Goal: Information Seeking & Learning: Check status

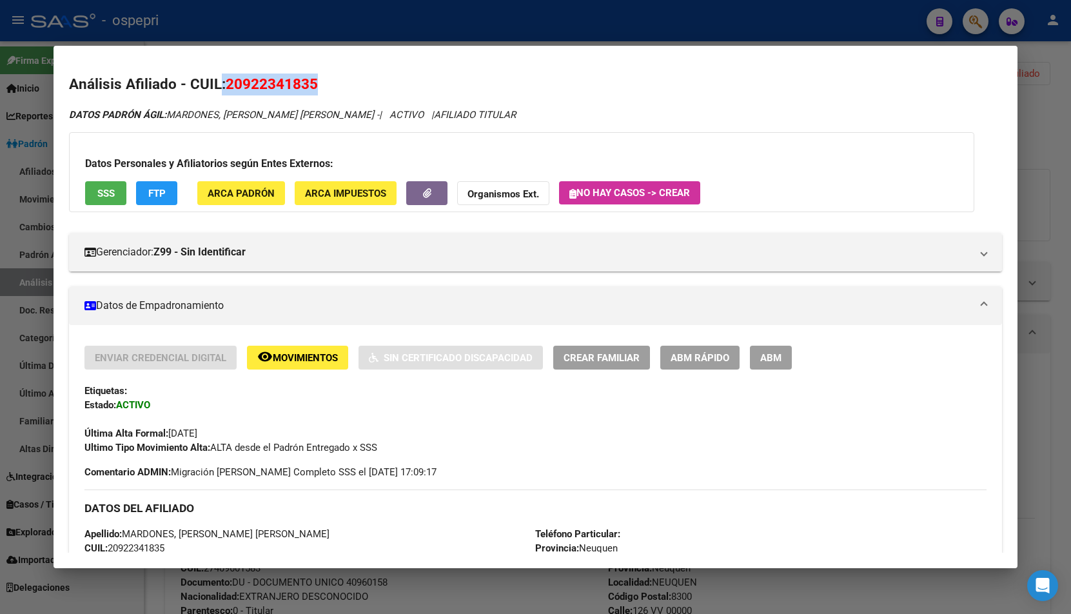
drag, startPoint x: 246, startPoint y: 82, endPoint x: 391, endPoint y: 83, distance: 145.7
click at [358, 89] on h2 "Análisis Afiliado - CUIL: 20922341835" at bounding box center [535, 85] width 933 height 22
click at [392, 83] on h2 "Análisis Afiliado - CUIL: 20922341835" at bounding box center [535, 85] width 933 height 22
click at [1055, 86] on div at bounding box center [535, 307] width 1071 height 614
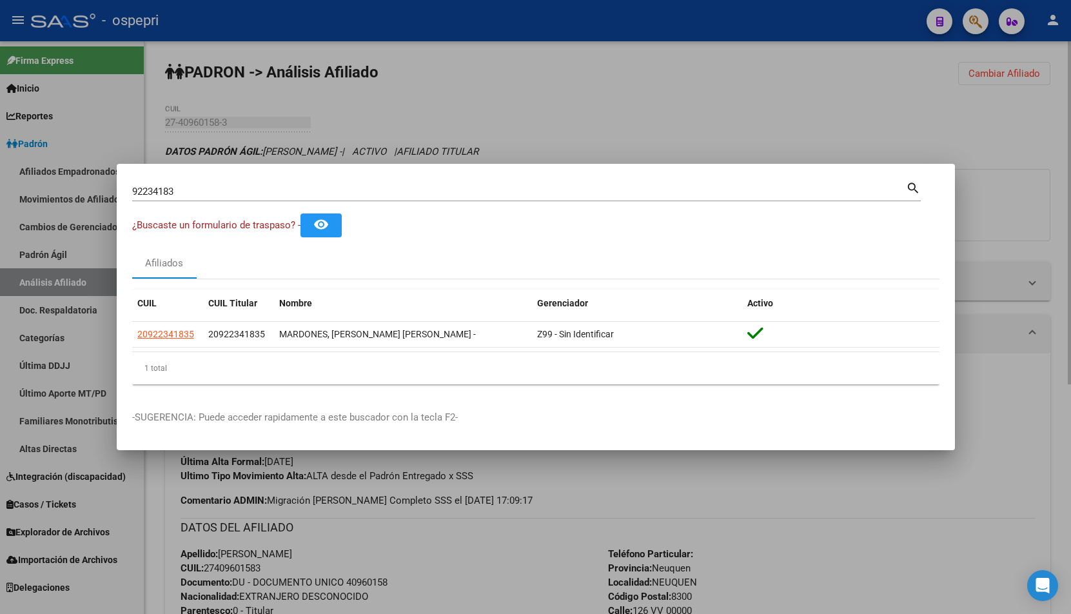
drag, startPoint x: 489, startPoint y: 125, endPoint x: 251, endPoint y: 166, distance: 242.0
click at [486, 125] on div at bounding box center [535, 307] width 1071 height 614
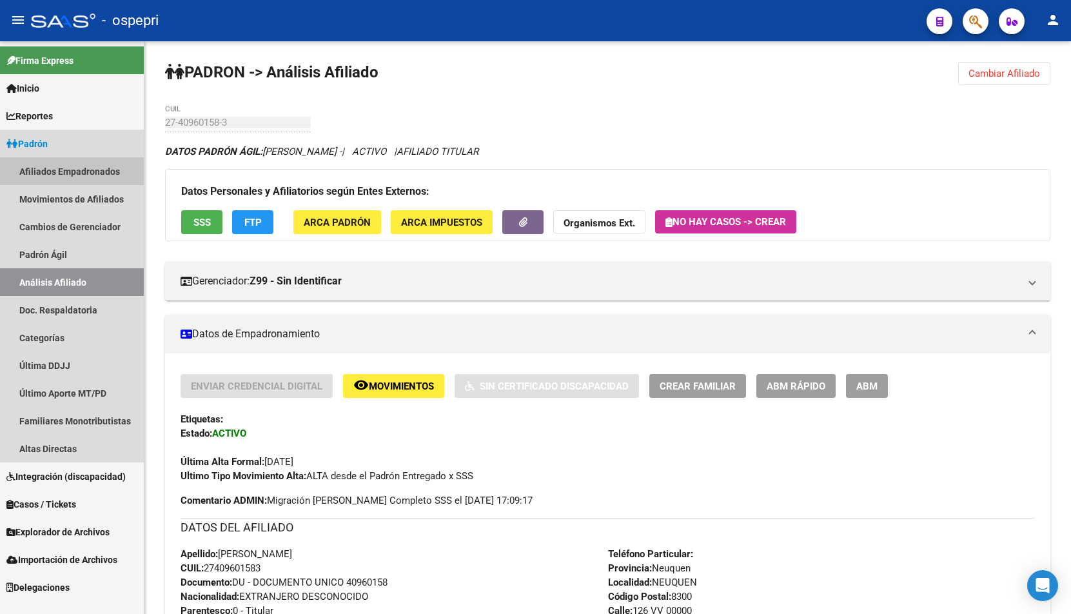
click at [104, 176] on link "Afiliados Empadronados" at bounding box center [72, 171] width 144 height 28
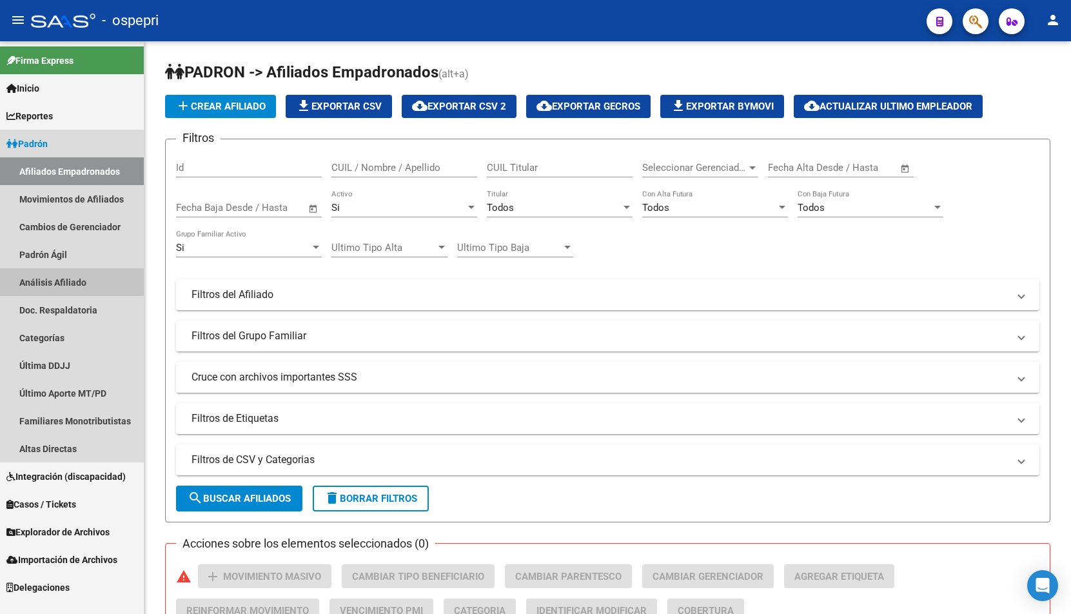
click at [57, 275] on link "Análisis Afiliado" at bounding box center [72, 282] width 144 height 28
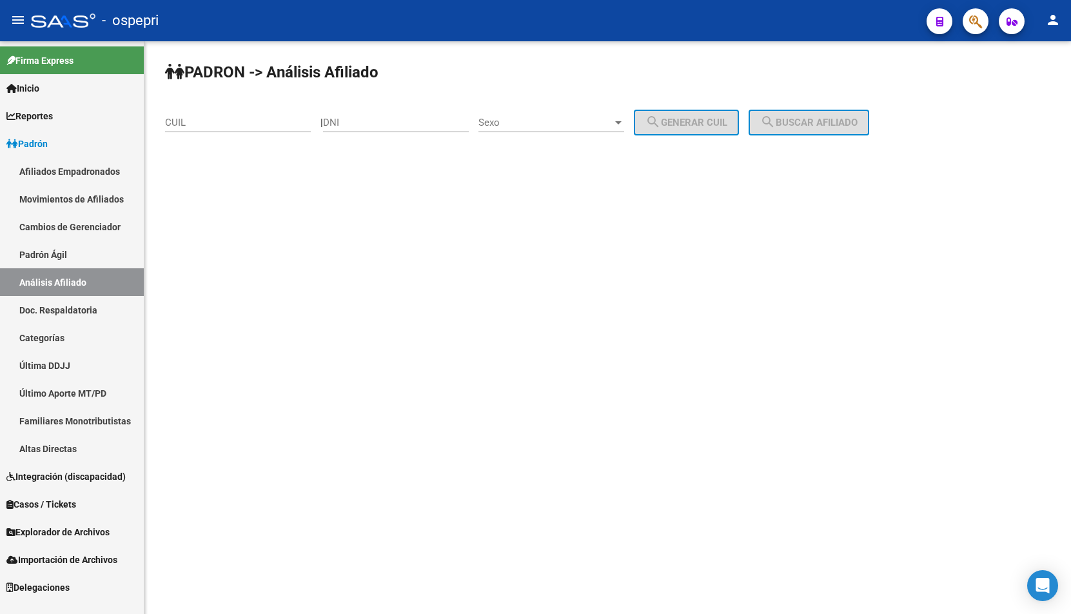
drag, startPoint x: 967, startPoint y: 9, endPoint x: 972, endPoint y: 21, distance: 12.7
click at [968, 9] on div at bounding box center [970, 21] width 36 height 26
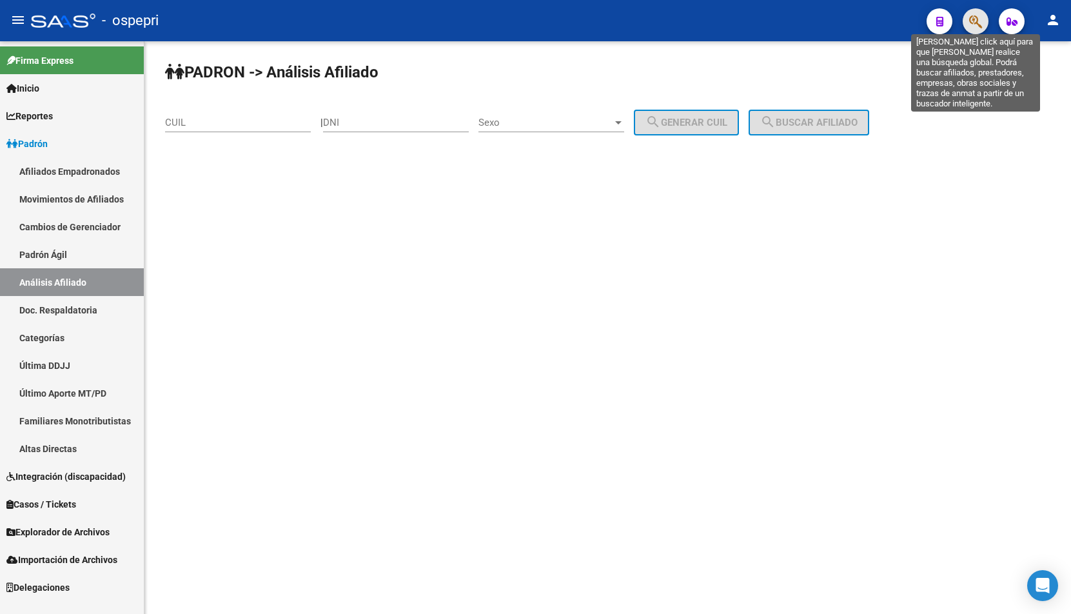
click at [973, 23] on icon "button" at bounding box center [975, 21] width 13 height 15
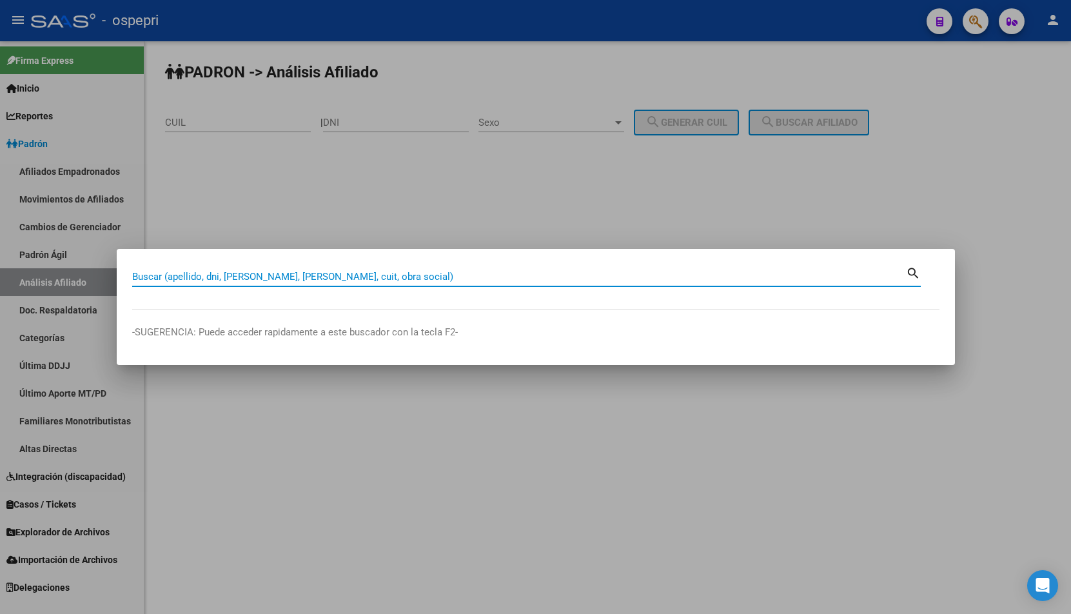
click at [317, 275] on input "Buscar (apellido, dni, [PERSON_NAME], [PERSON_NAME], cuit, obra social)" at bounding box center [519, 277] width 774 height 12
type input "30936930"
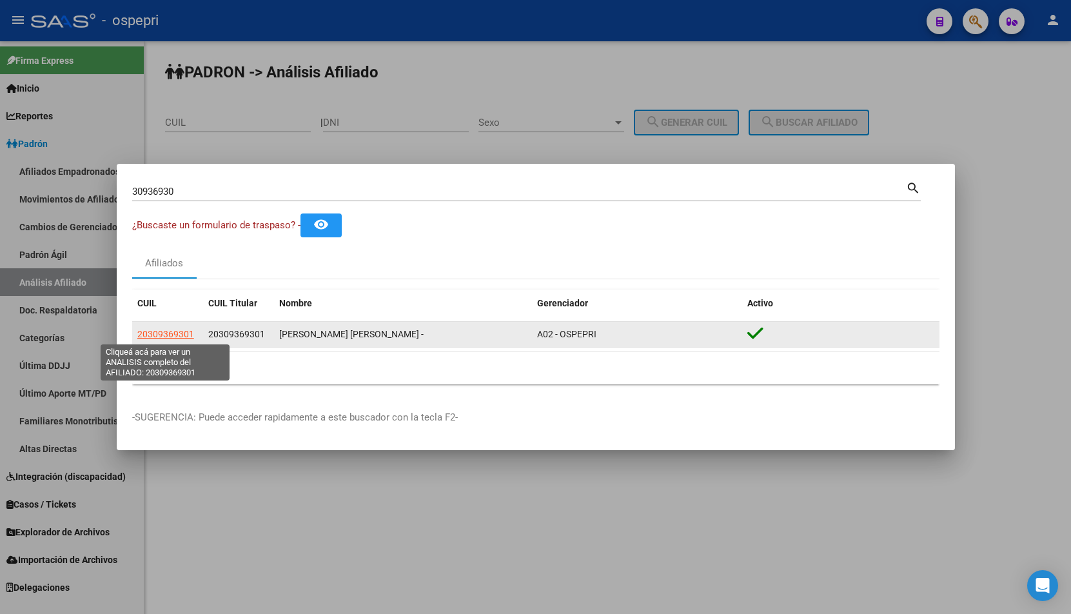
click at [168, 329] on span "20309369301" at bounding box center [165, 334] width 57 height 10
type textarea "20309369301"
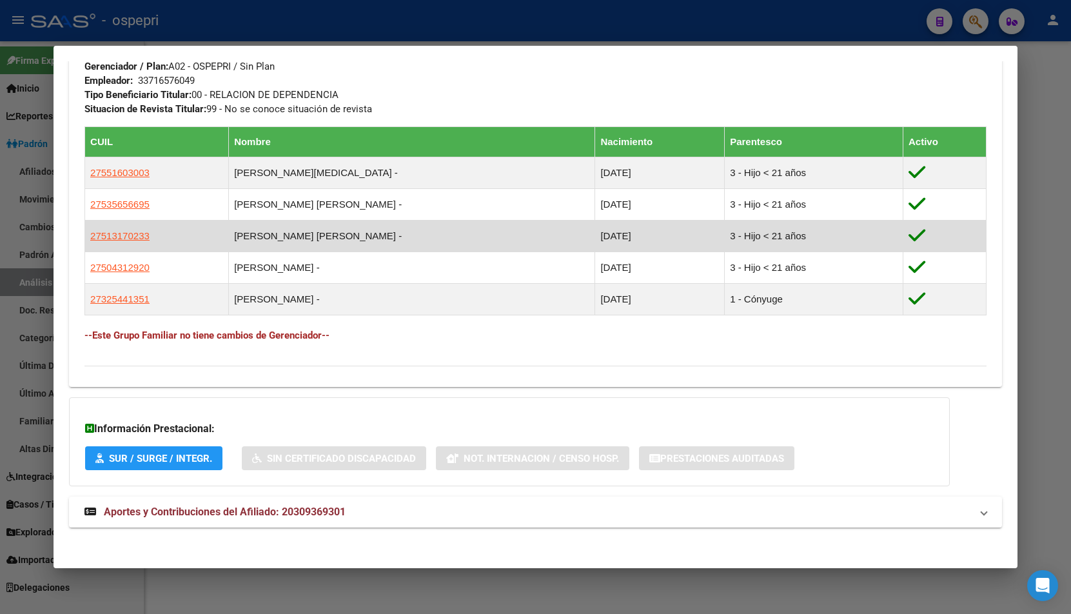
scroll to position [661, 0]
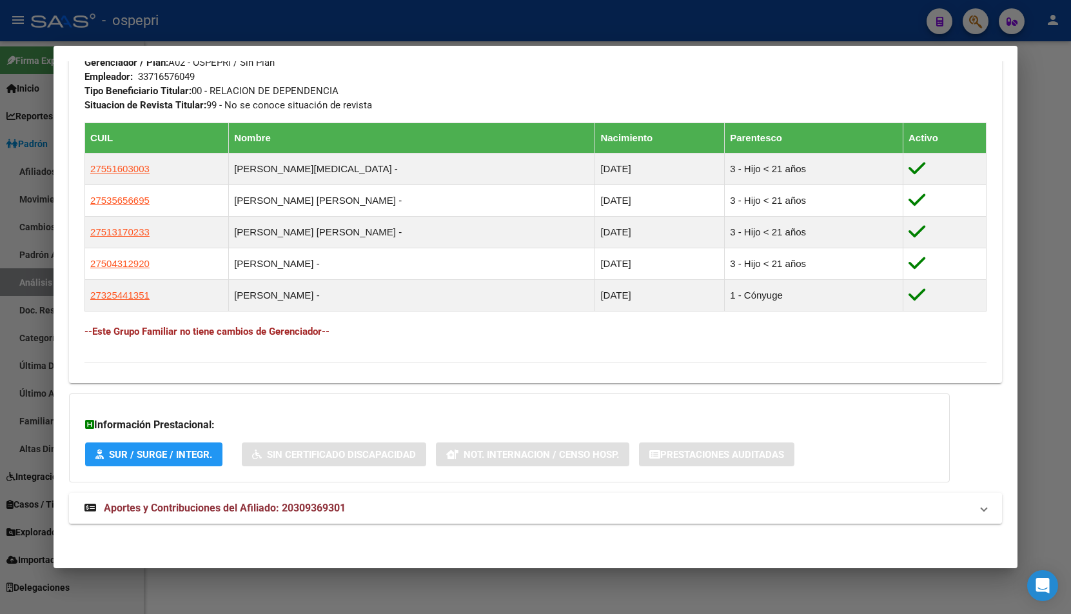
click at [372, 522] on mat-expansion-panel-header "Aportes y Contribuciones del Afiliado: 20309369301" at bounding box center [535, 508] width 933 height 31
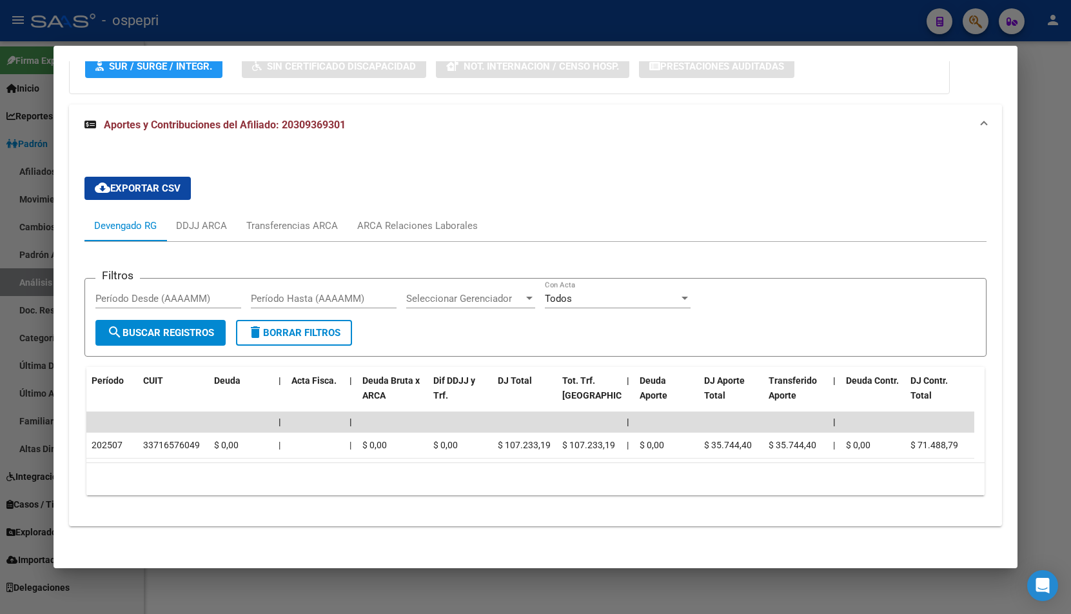
scroll to position [1062, 0]
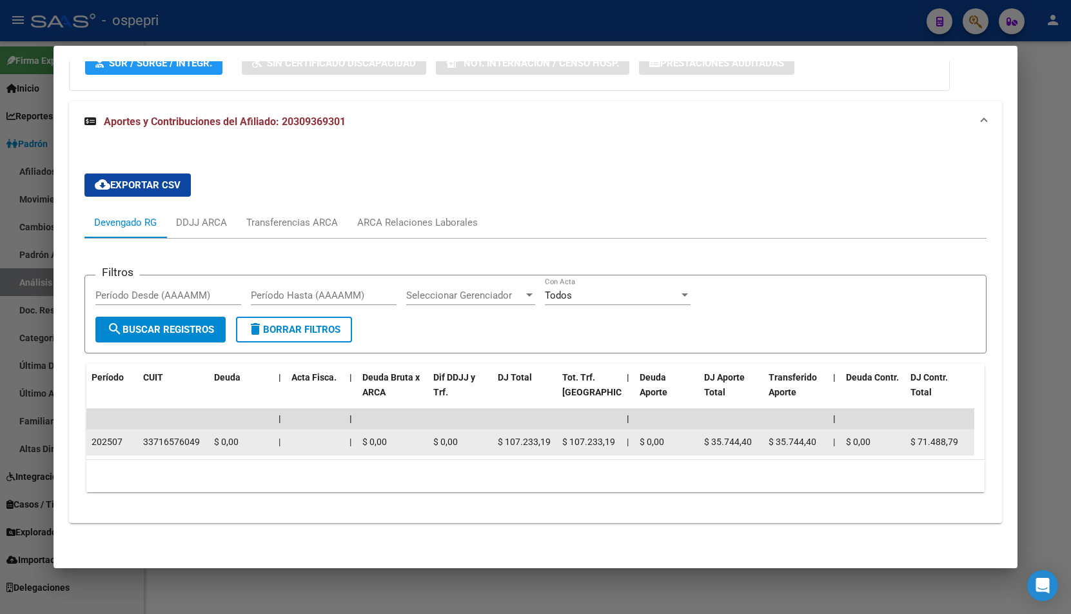
drag, startPoint x: 205, startPoint y: 433, endPoint x: 144, endPoint y: 433, distance: 60.6
click at [144, 433] on datatable-body-cell "33716576049" at bounding box center [173, 441] width 71 height 25
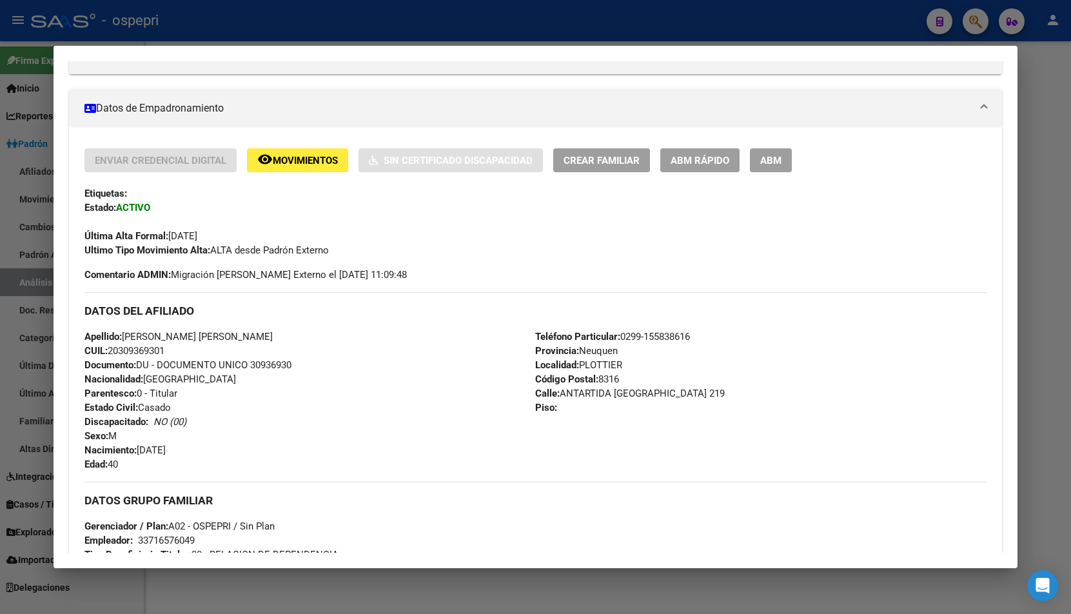
scroll to position [0, 0]
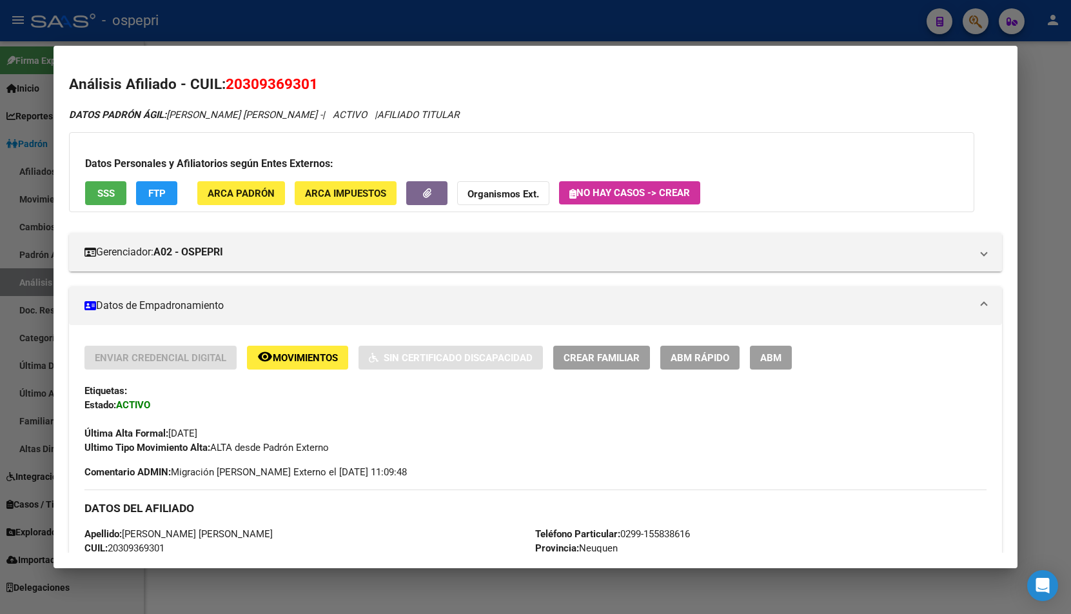
click at [974, 37] on div at bounding box center [535, 307] width 1071 height 614
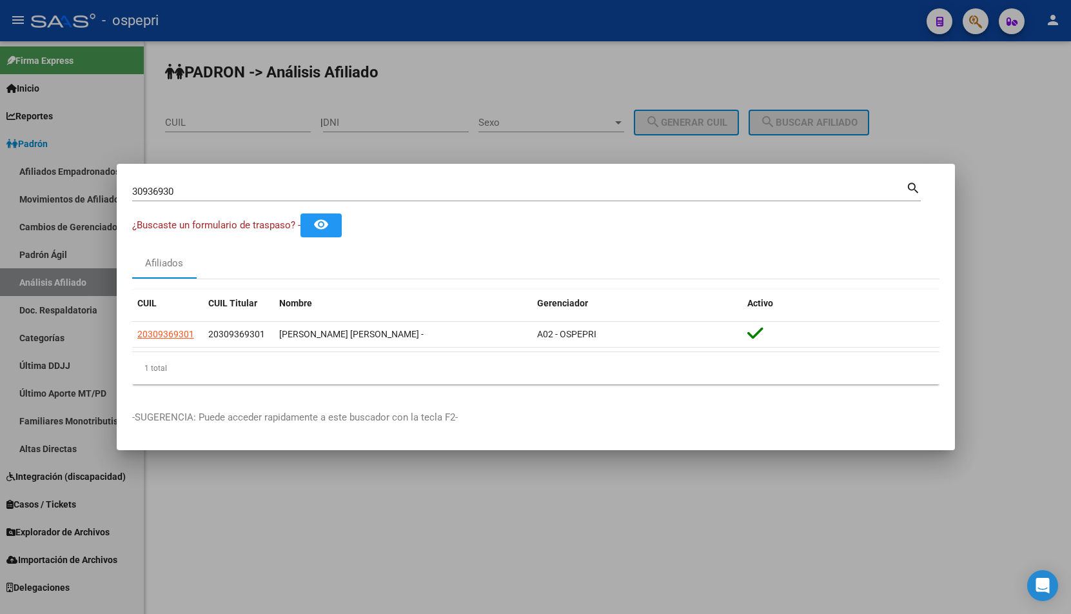
click at [406, 195] on input "30936930" at bounding box center [519, 192] width 774 height 12
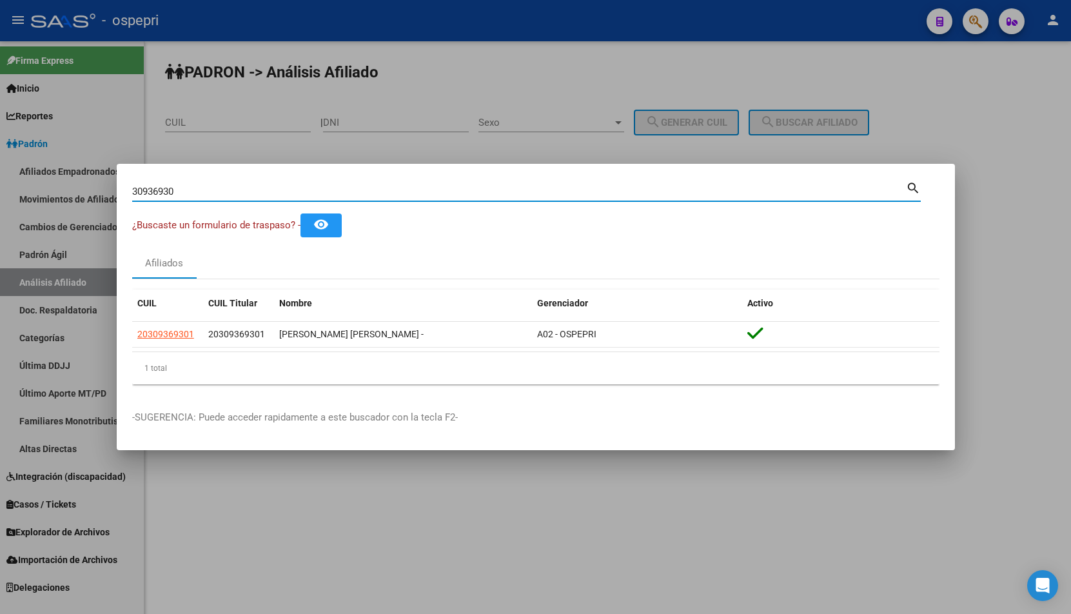
click at [406, 195] on input "30936930" at bounding box center [519, 192] width 774 height 12
type input "36514139"
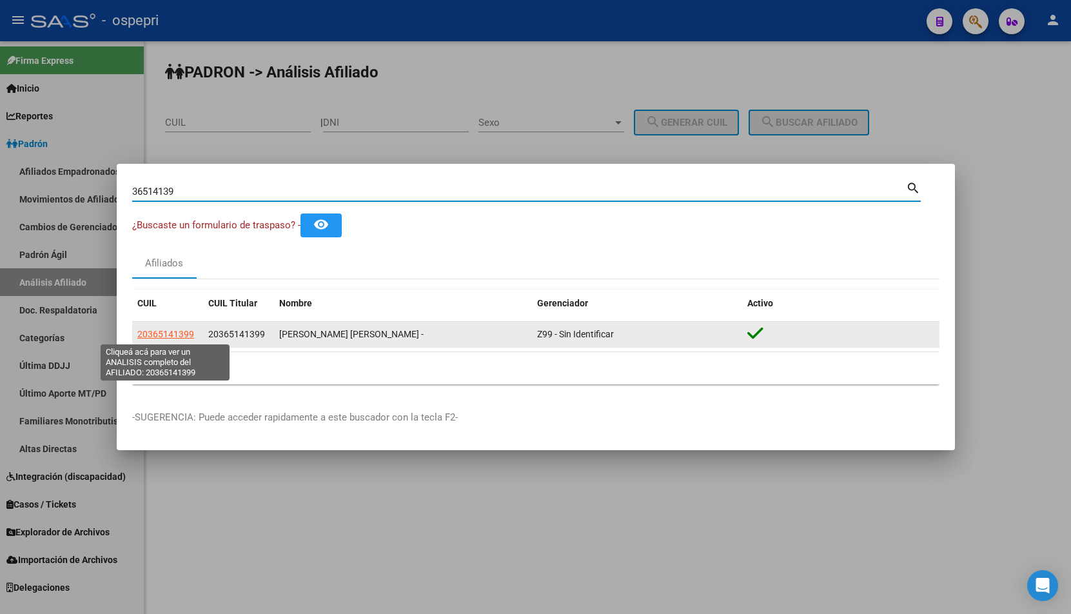
click at [170, 333] on span "20365141399" at bounding box center [165, 334] width 57 height 10
type textarea "20365141399"
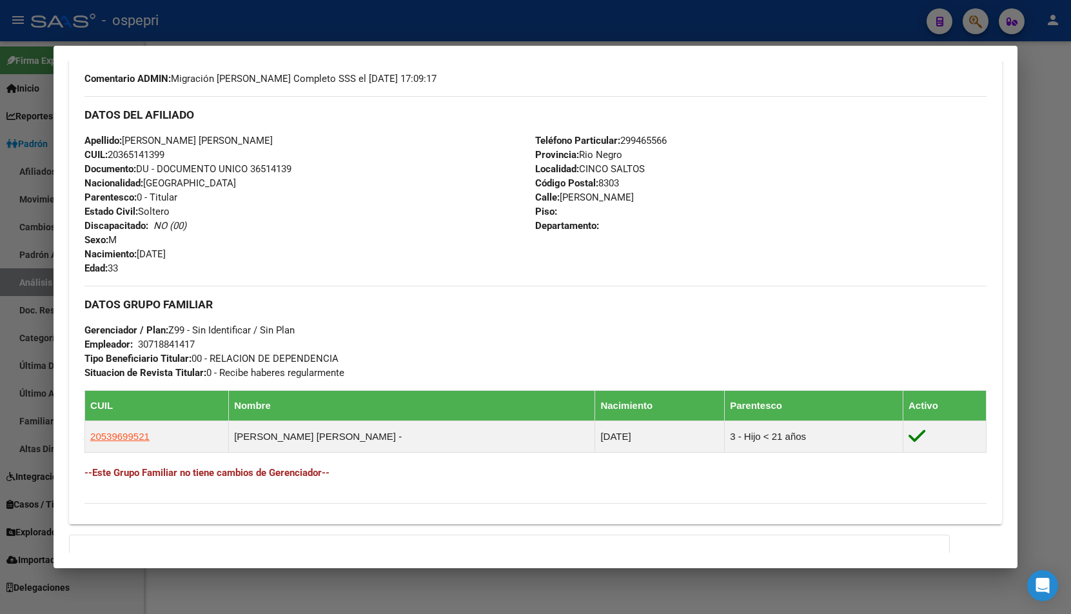
click at [321, 486] on div "DATOS GRUPO FAMILIAR Gerenciador / Plan: Z99 - Sin Identificar / Sin Plan Emple…" at bounding box center [535, 389] width 902 height 207
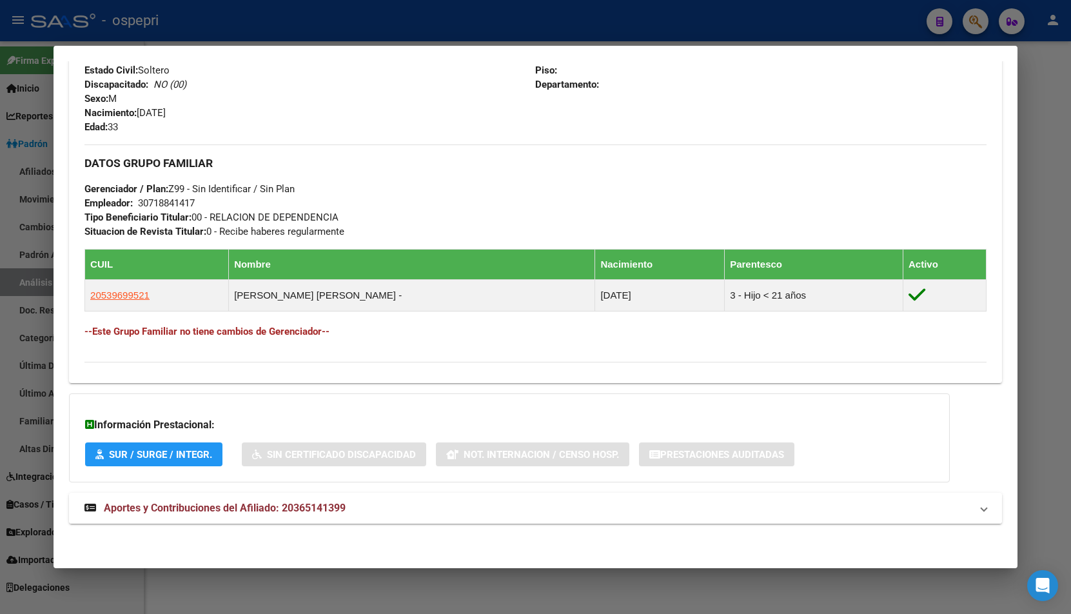
click at [313, 515] on strong "Aportes y Contribuciones del Afiliado: 20365141399" at bounding box center [214, 507] width 261 height 15
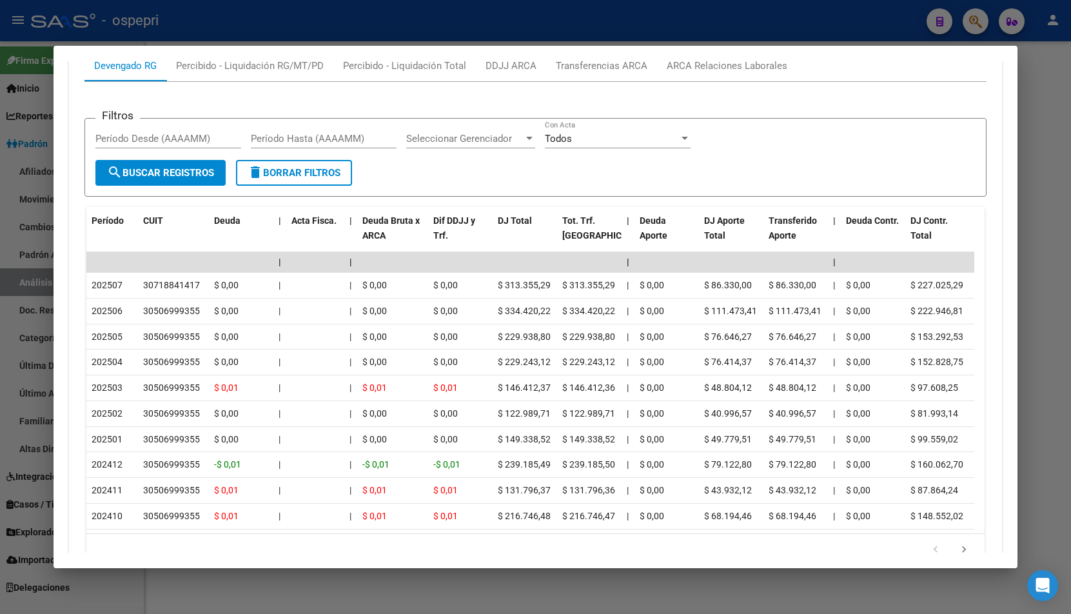
scroll to position [1115, 0]
